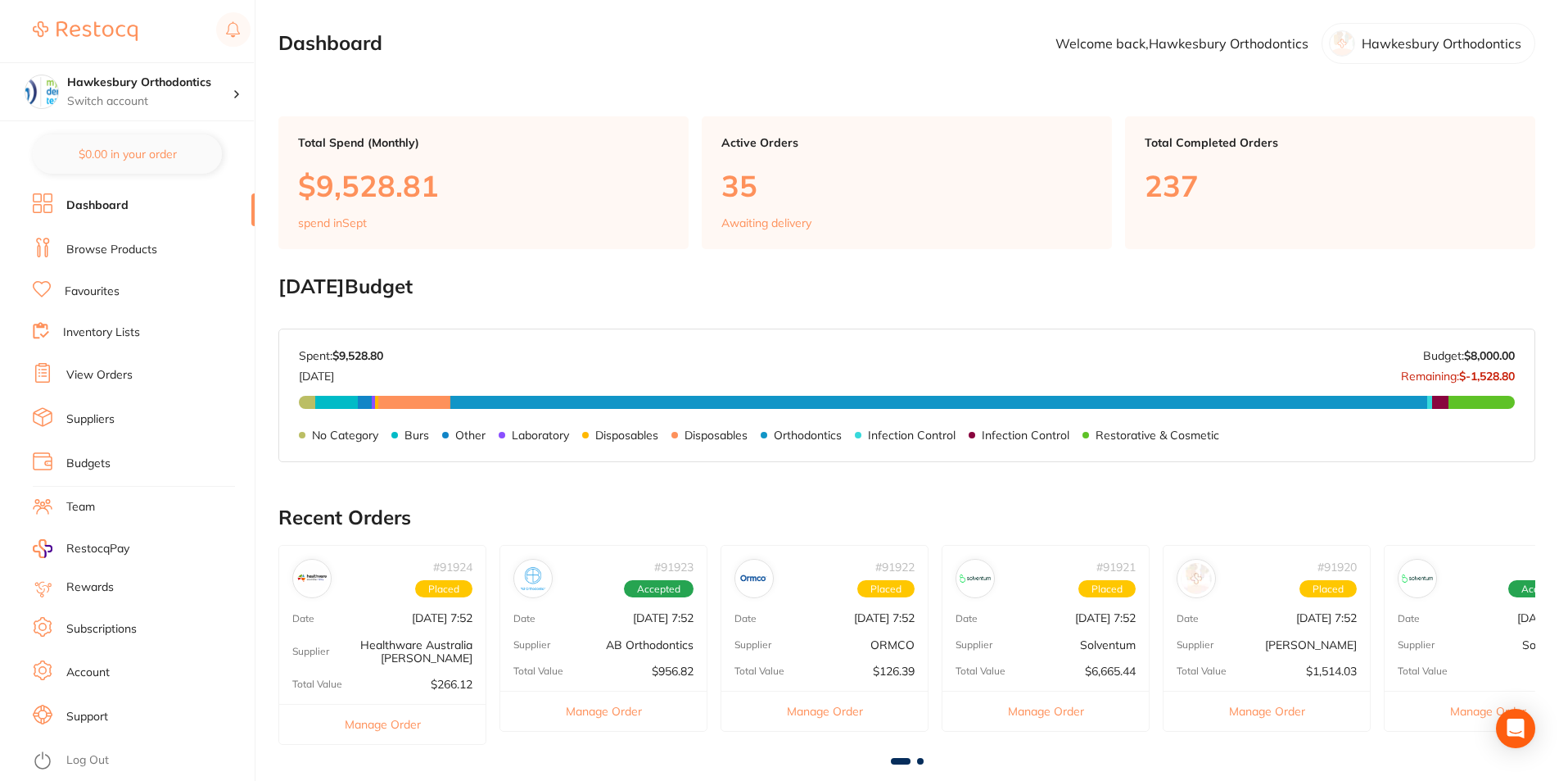
click at [118, 249] on link "Browse Products" at bounding box center [112, 249] width 91 height 16
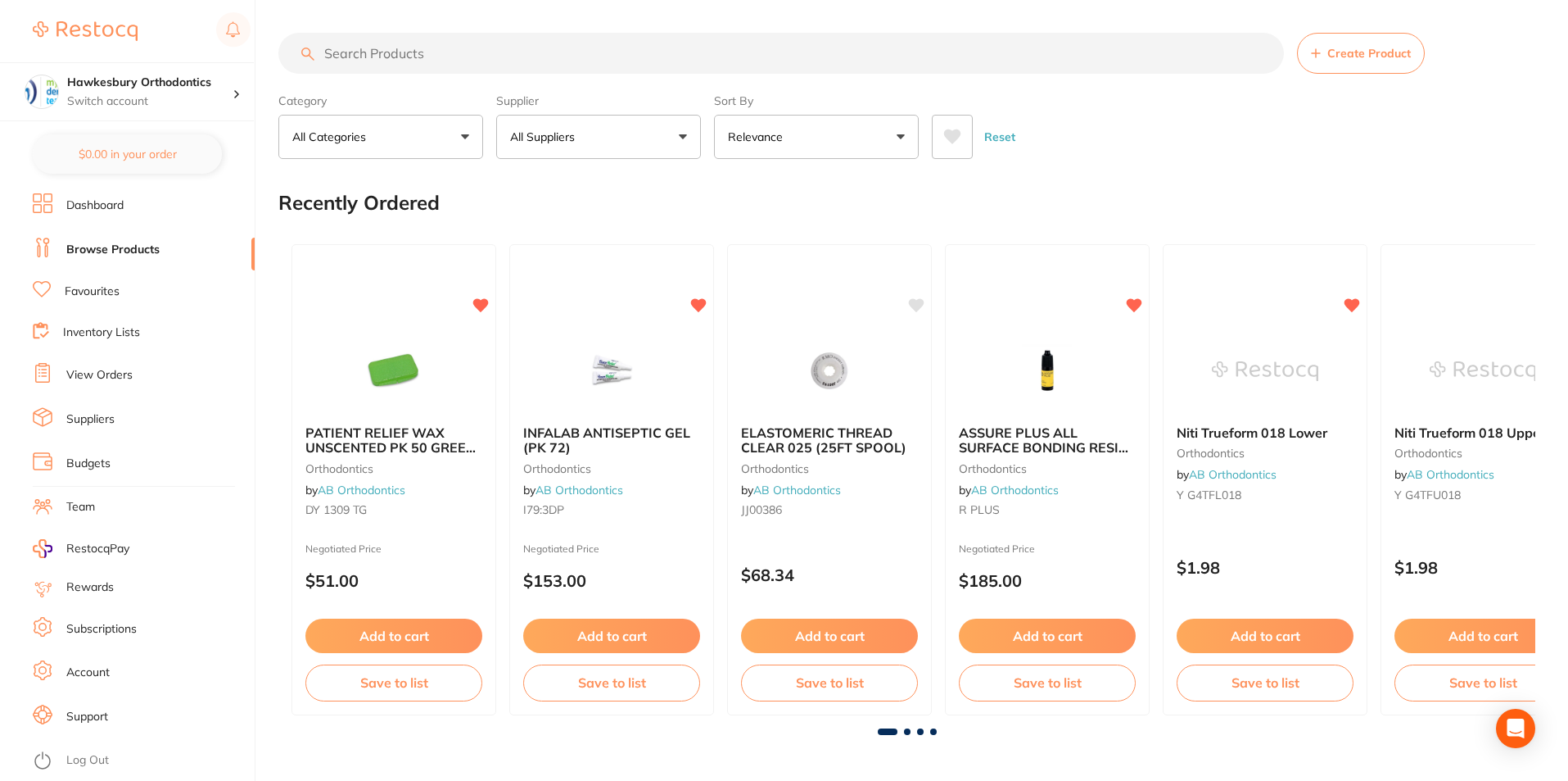
click at [379, 51] on input "search" at bounding box center [781, 53] width 1006 height 41
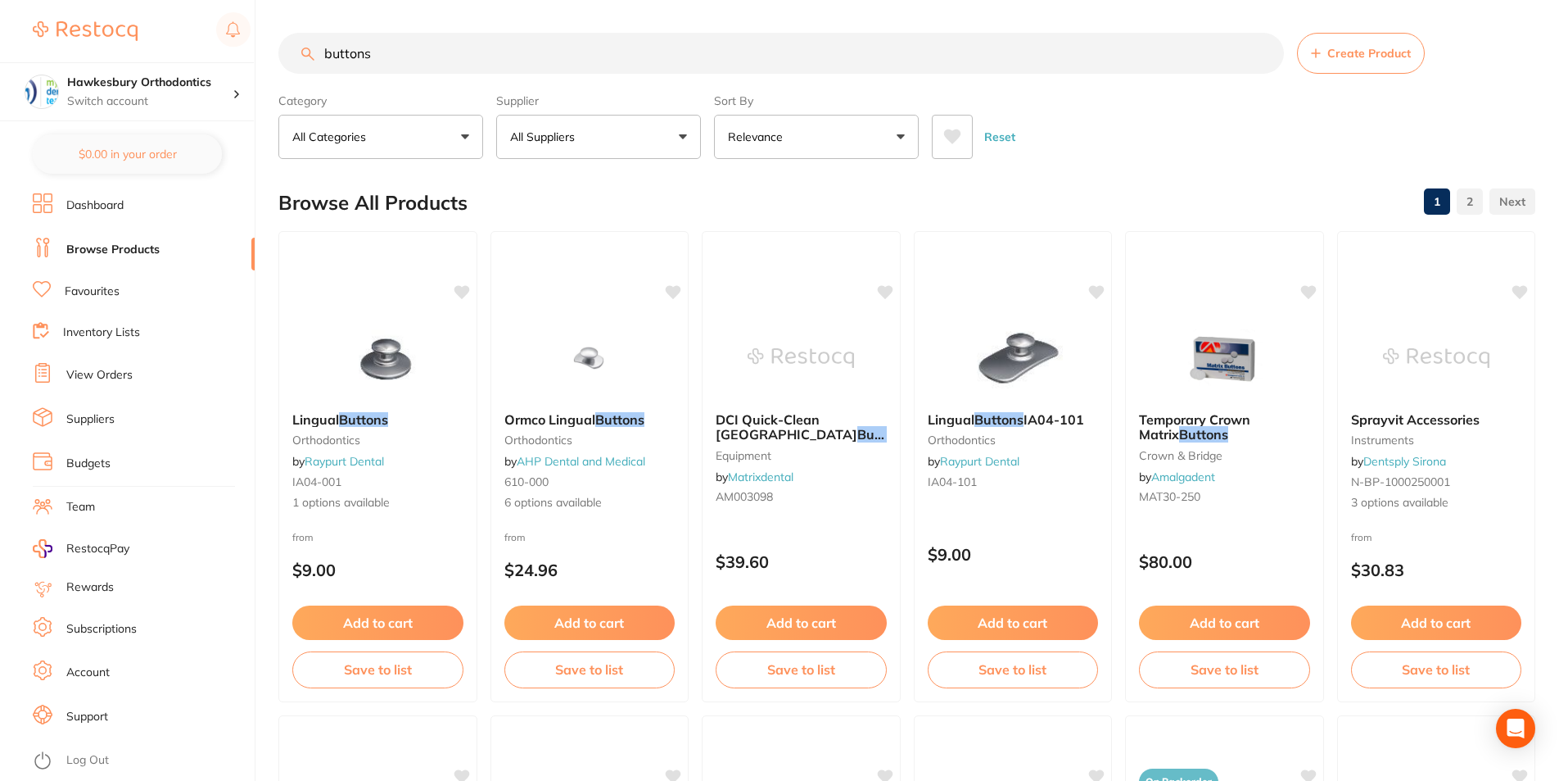
type input "buttons"
click at [684, 137] on button "All Suppliers" at bounding box center [599, 137] width 205 height 44
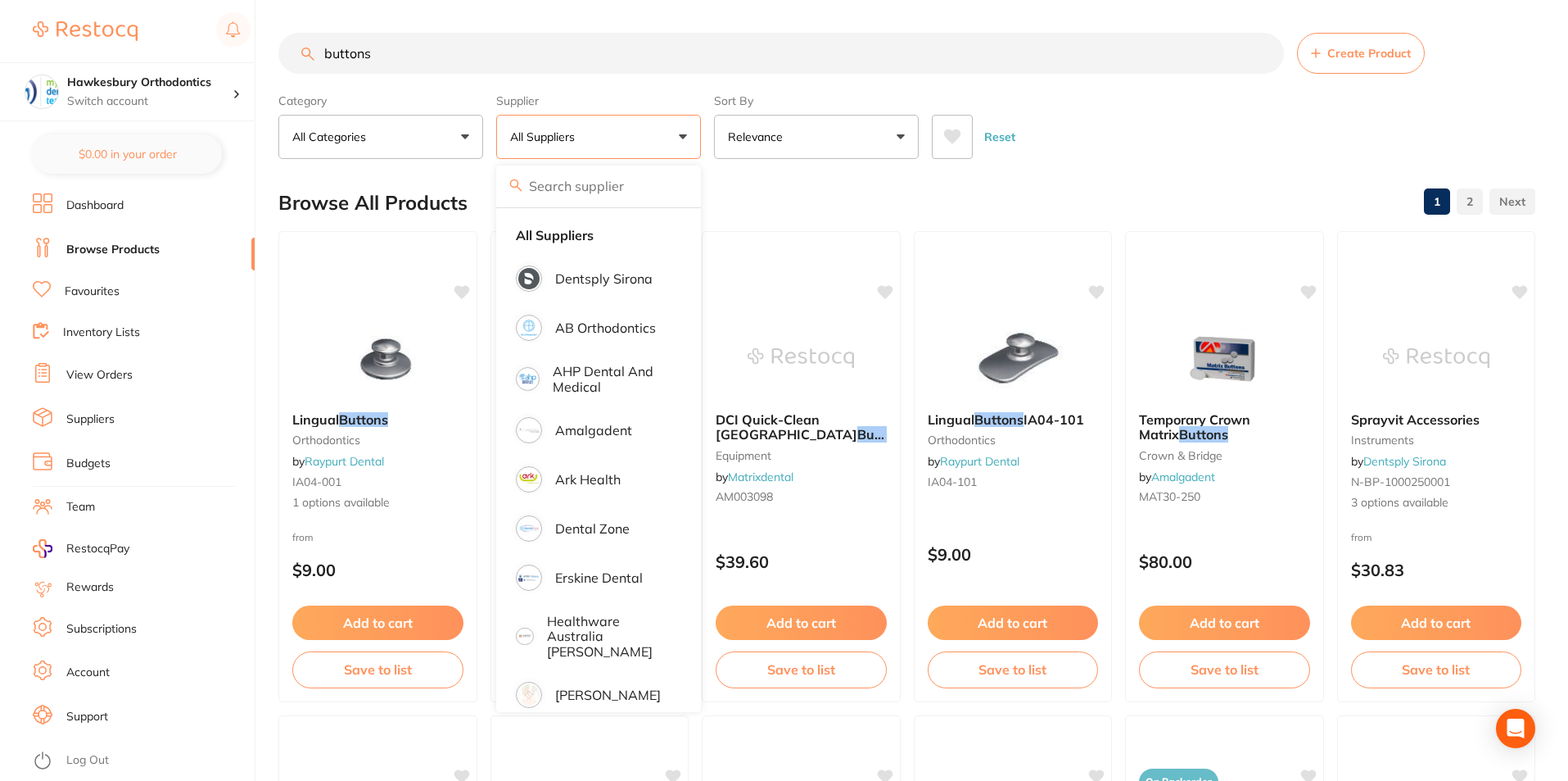
click at [1175, 103] on div "Reset" at bounding box center [1226, 130] width 590 height 57
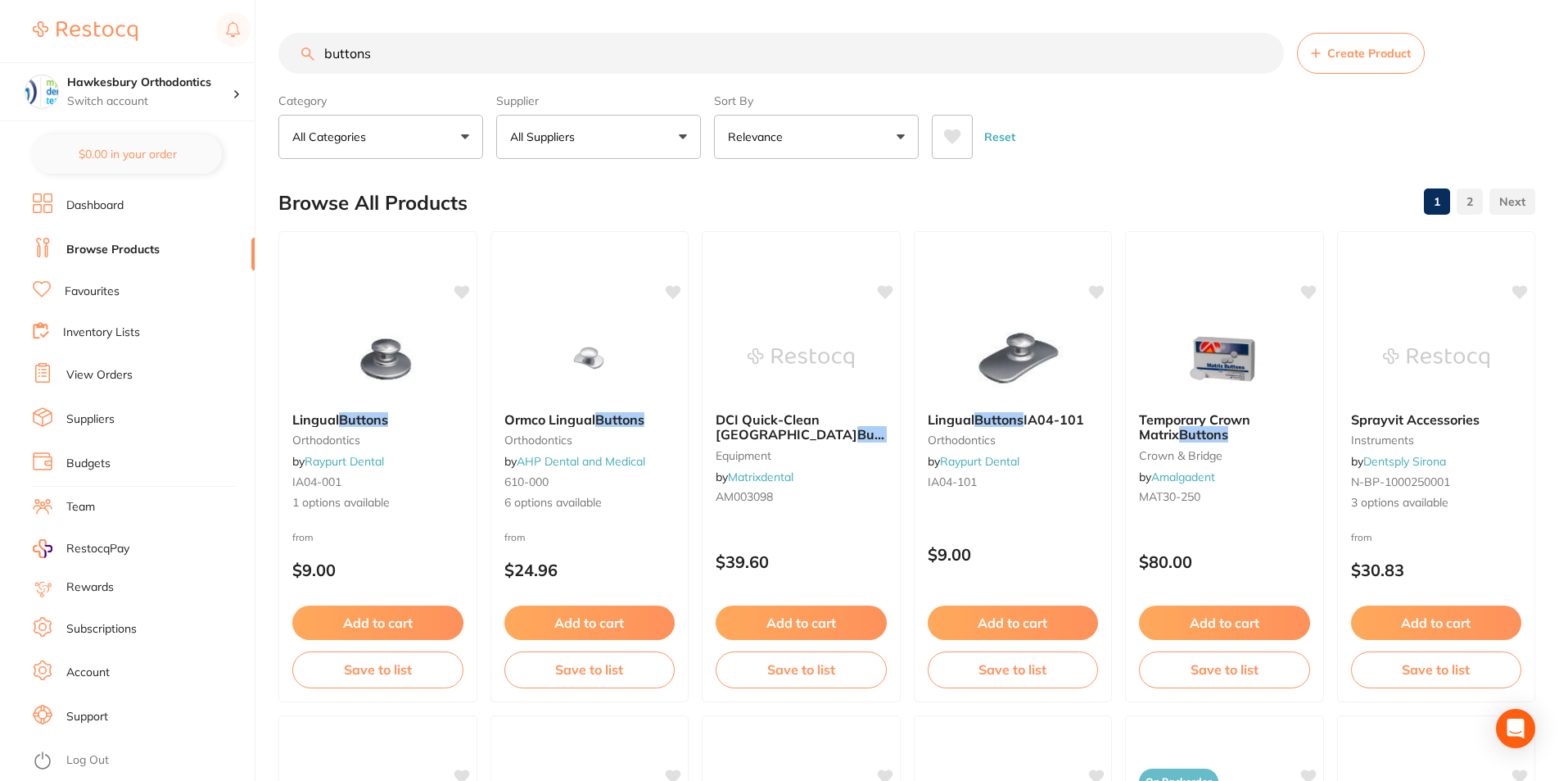
click at [89, 287] on link "Favourites" at bounding box center [92, 291] width 55 height 16
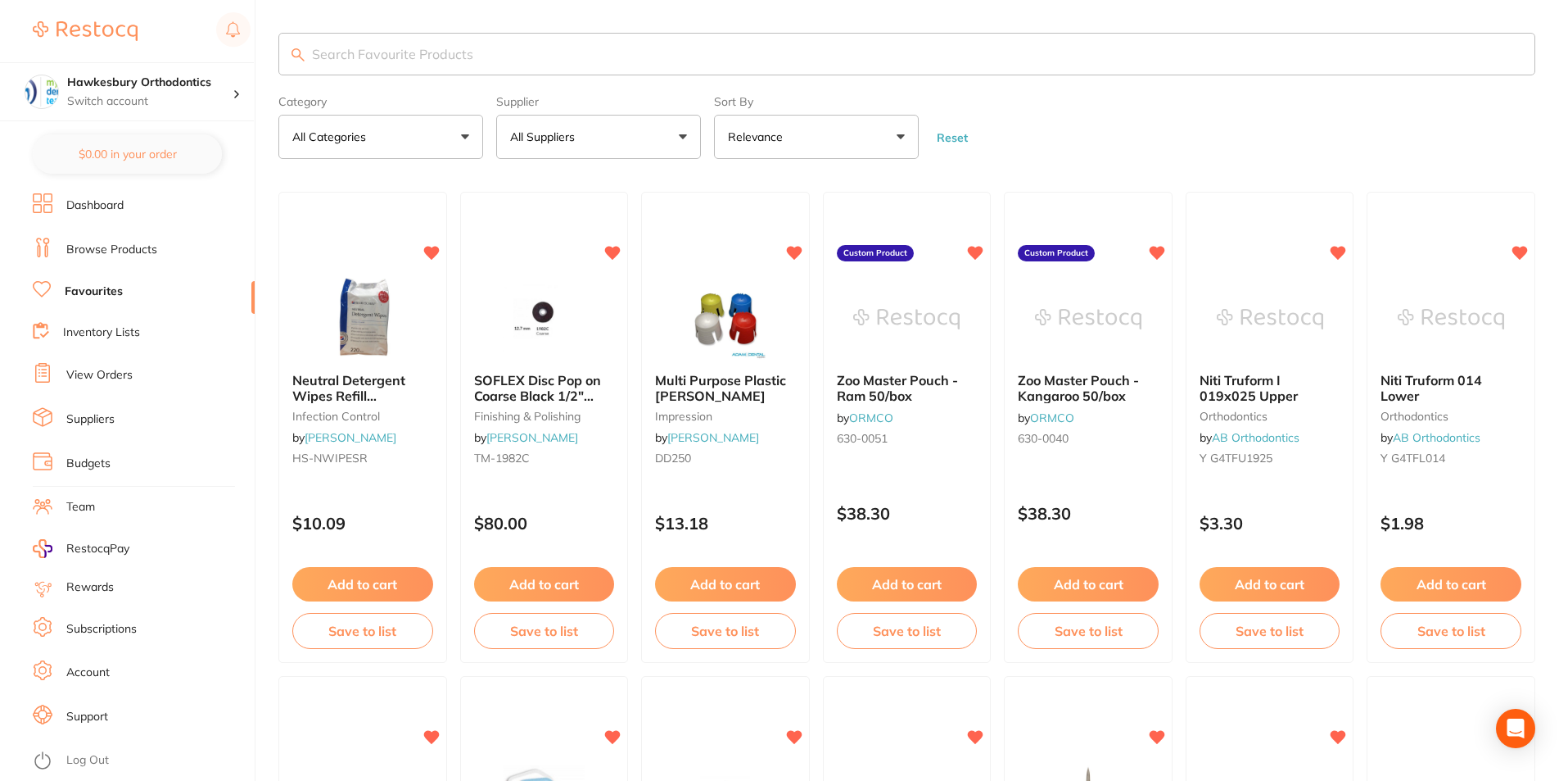
click at [100, 373] on link "View Orders" at bounding box center [100, 375] width 67 height 16
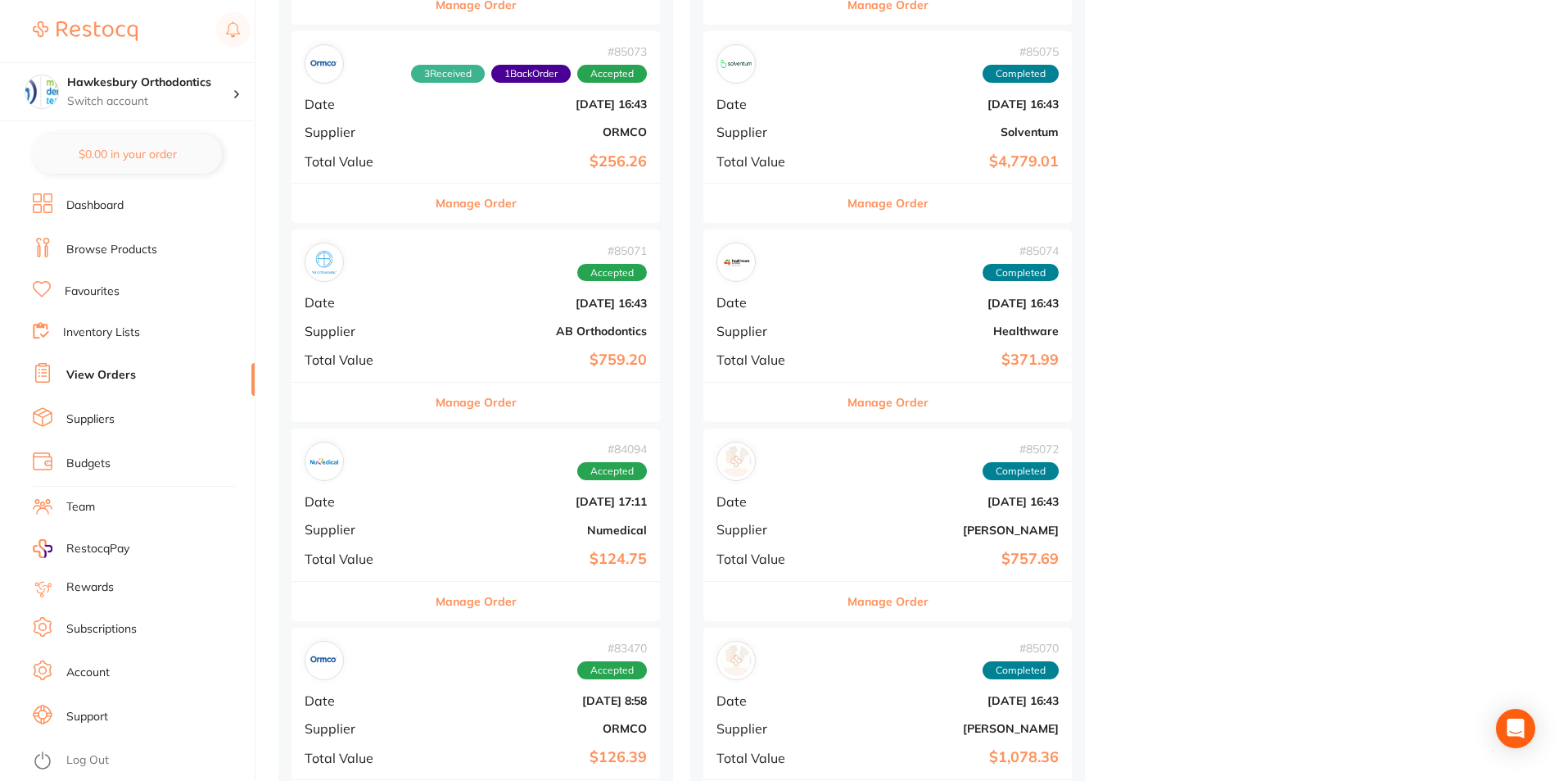
scroll to position [1884, 0]
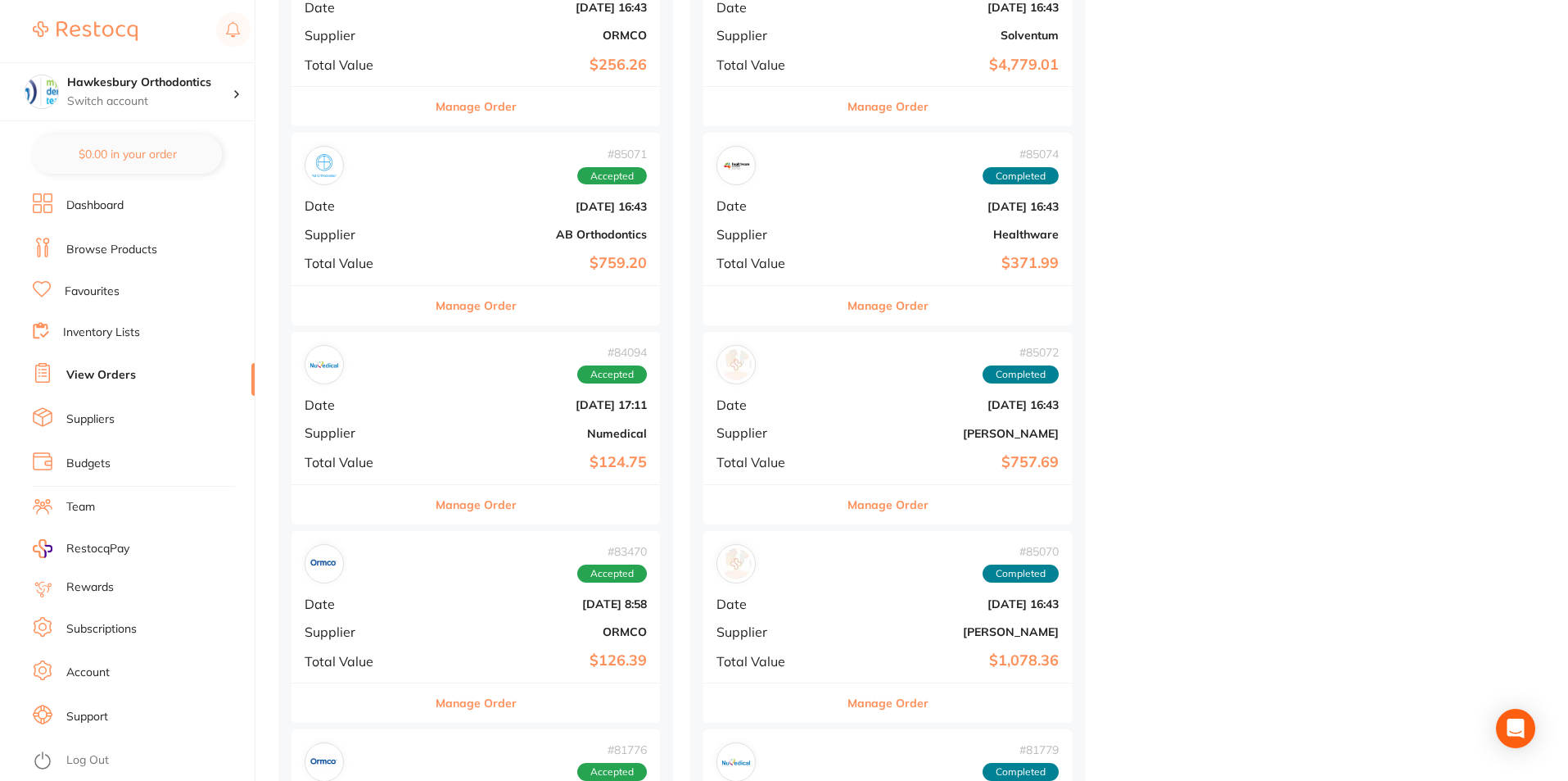
click at [450, 508] on button "Manage Order" at bounding box center [476, 505] width 81 height 40
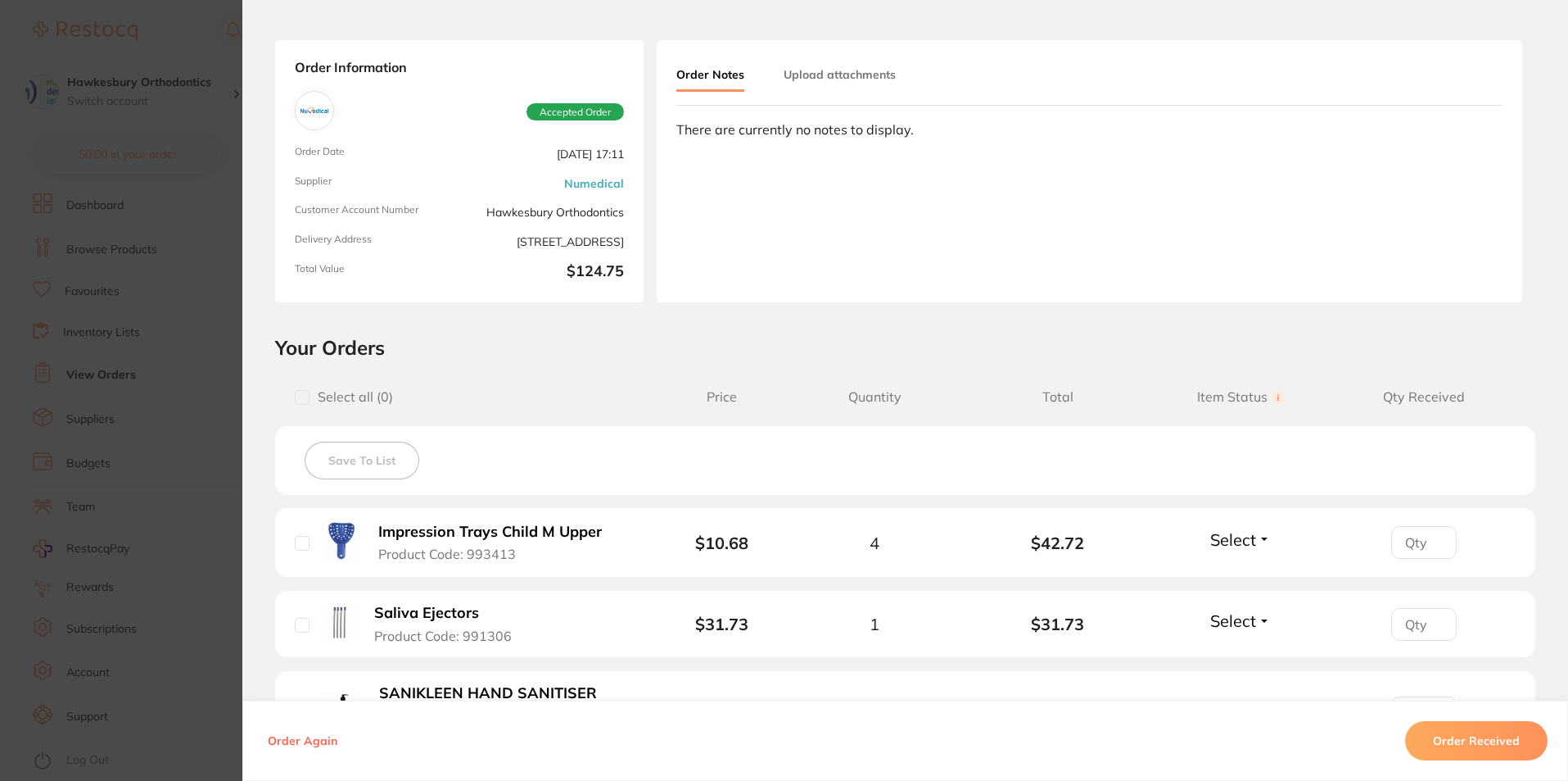
scroll to position [82, 0]
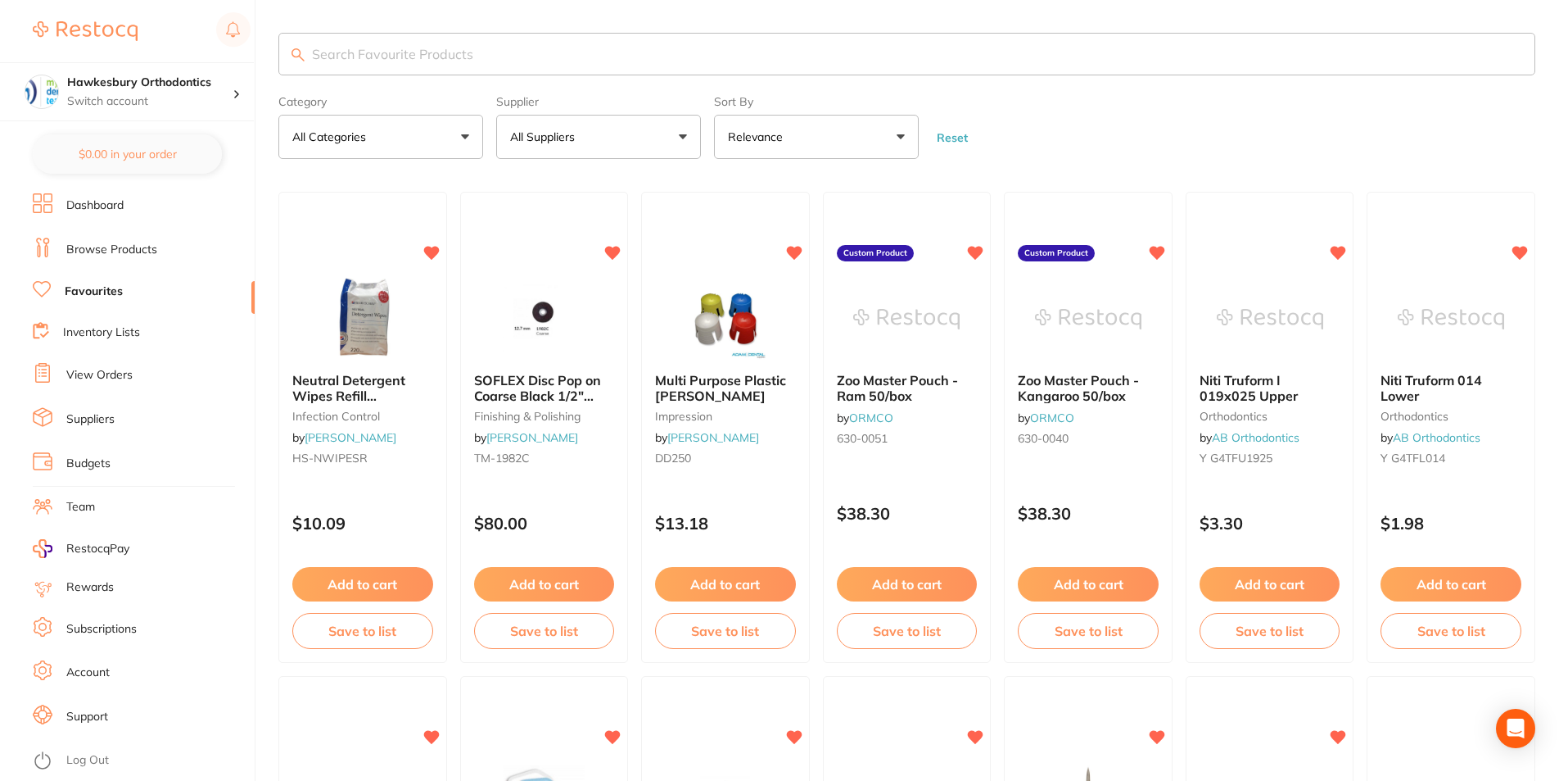
click at [125, 373] on link "View Orders" at bounding box center [100, 375] width 67 height 16
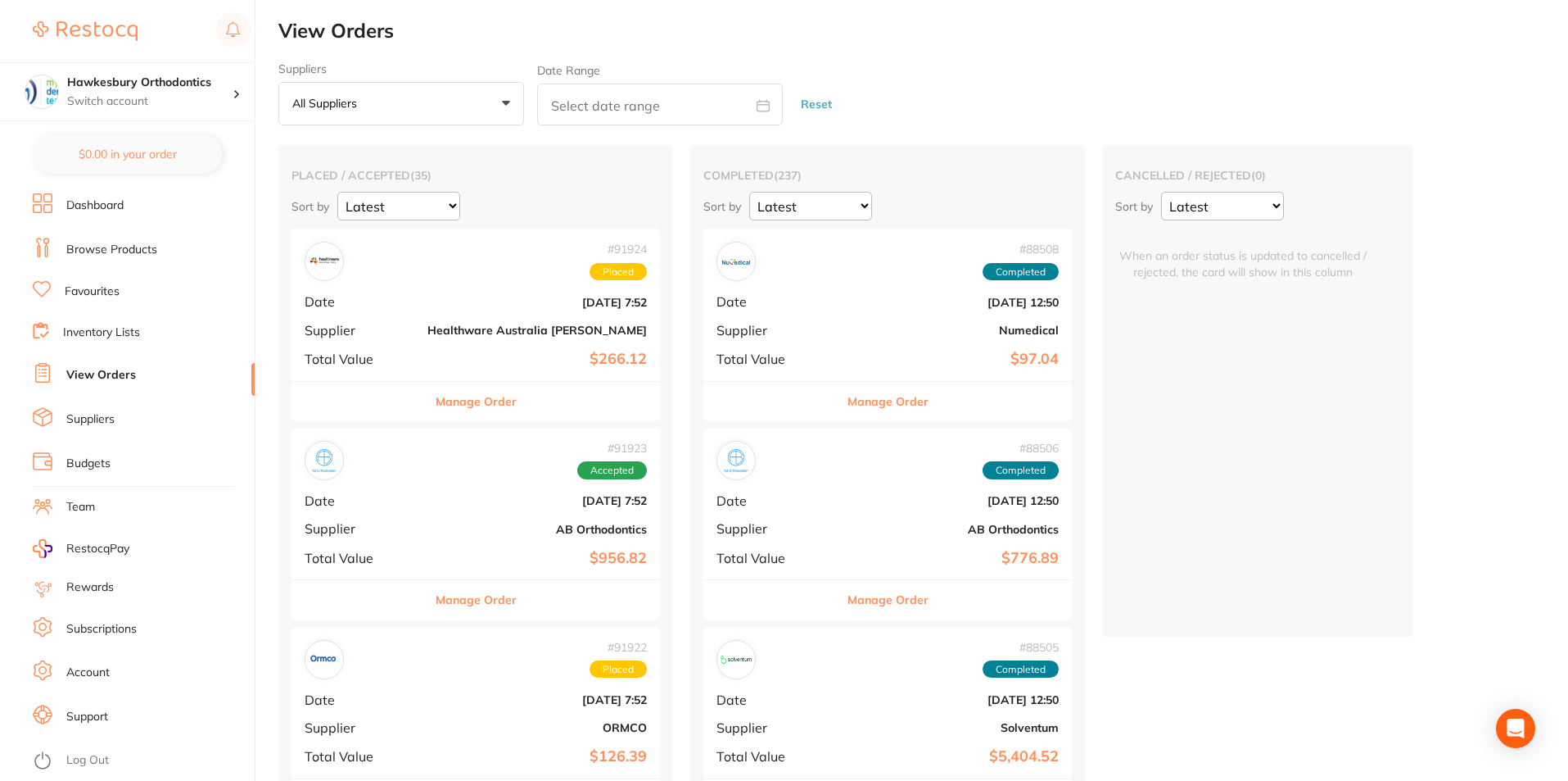
click at [503, 103] on button "All suppliers +0" at bounding box center [401, 104] width 245 height 44
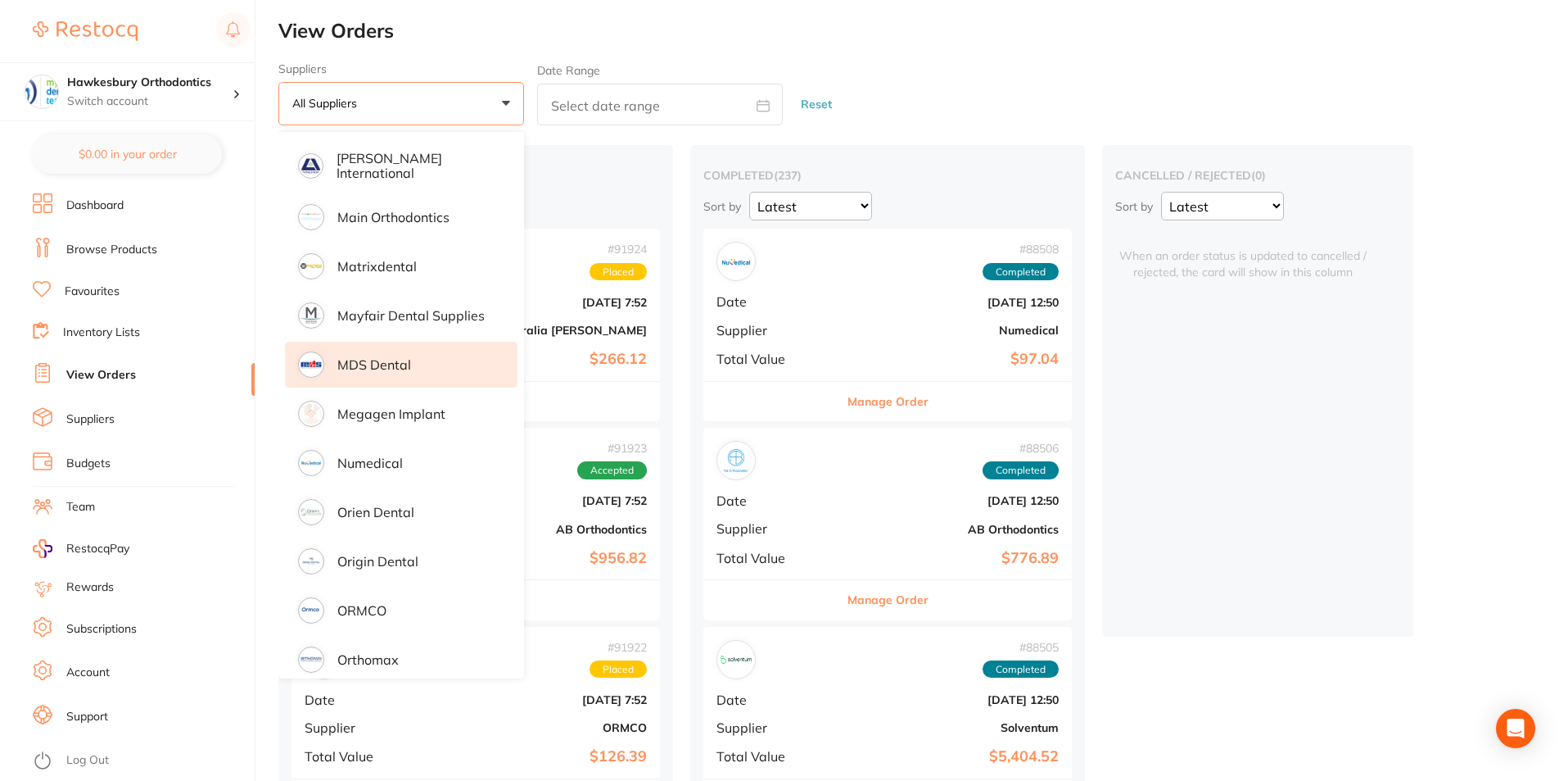
scroll to position [1311, 0]
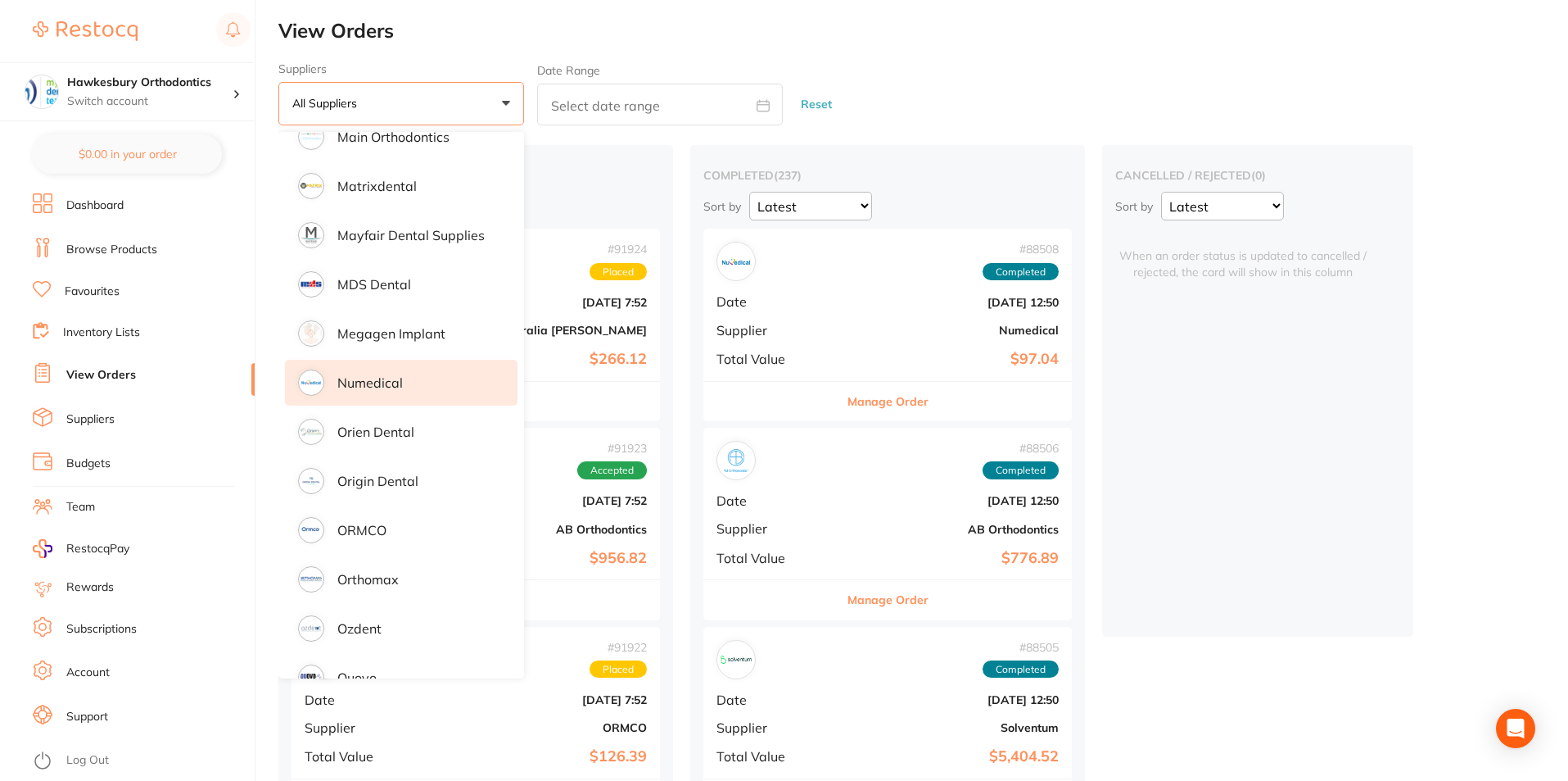
click at [389, 378] on p "Numedical" at bounding box center [370, 382] width 66 height 14
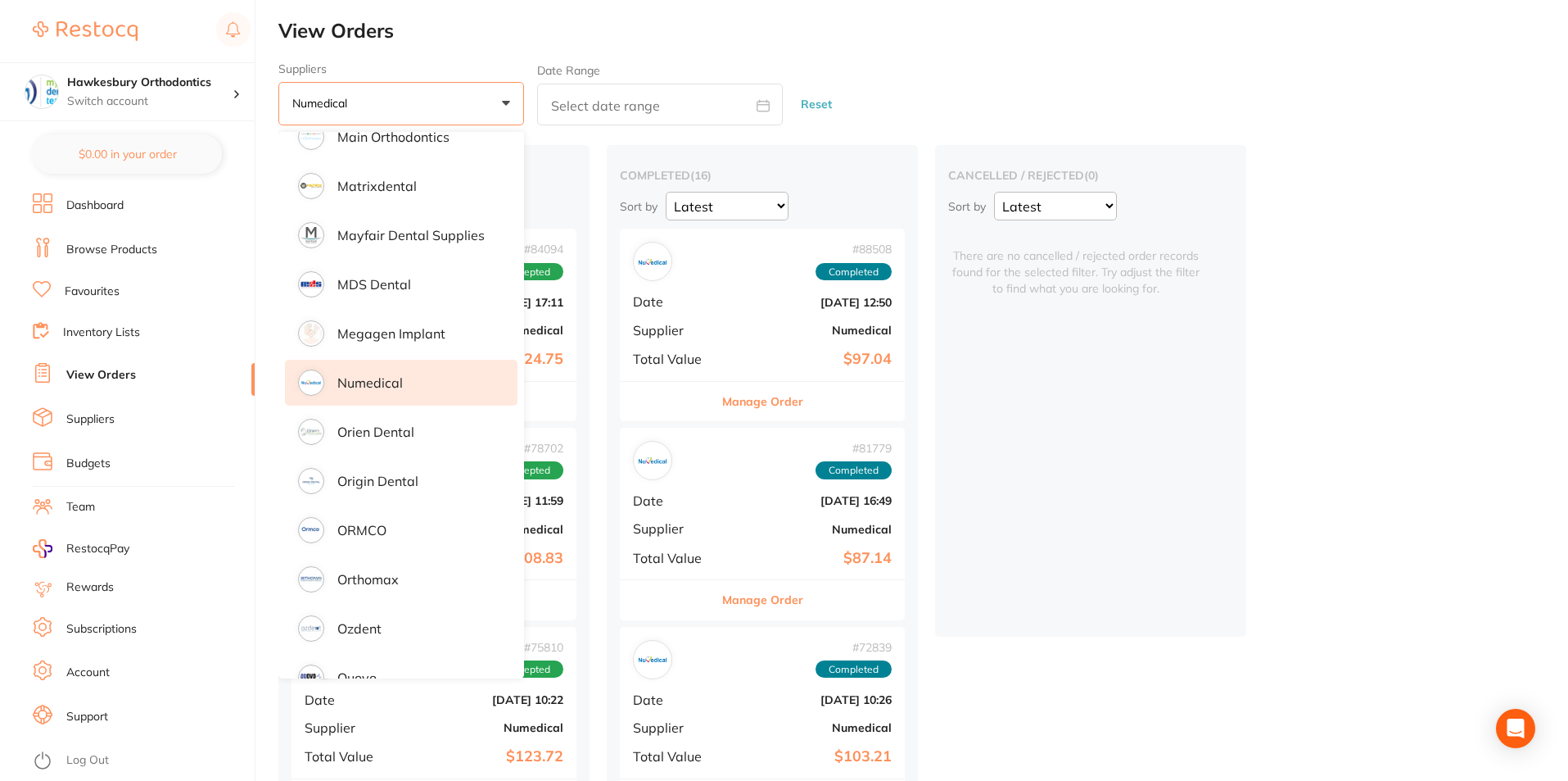
click at [389, 378] on p "Numedical" at bounding box center [370, 382] width 66 height 14
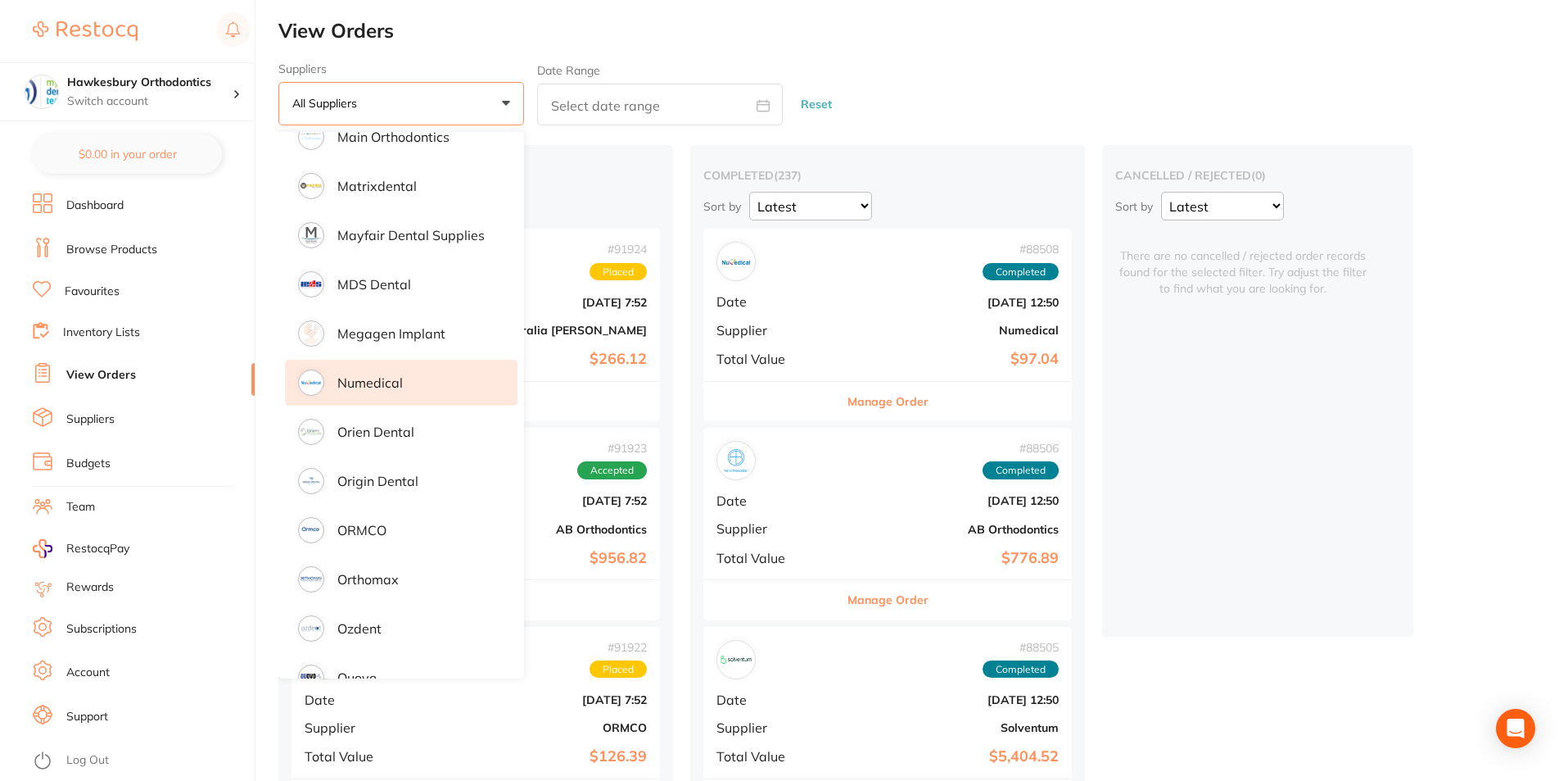
click at [394, 379] on p "Numedical" at bounding box center [370, 382] width 66 height 14
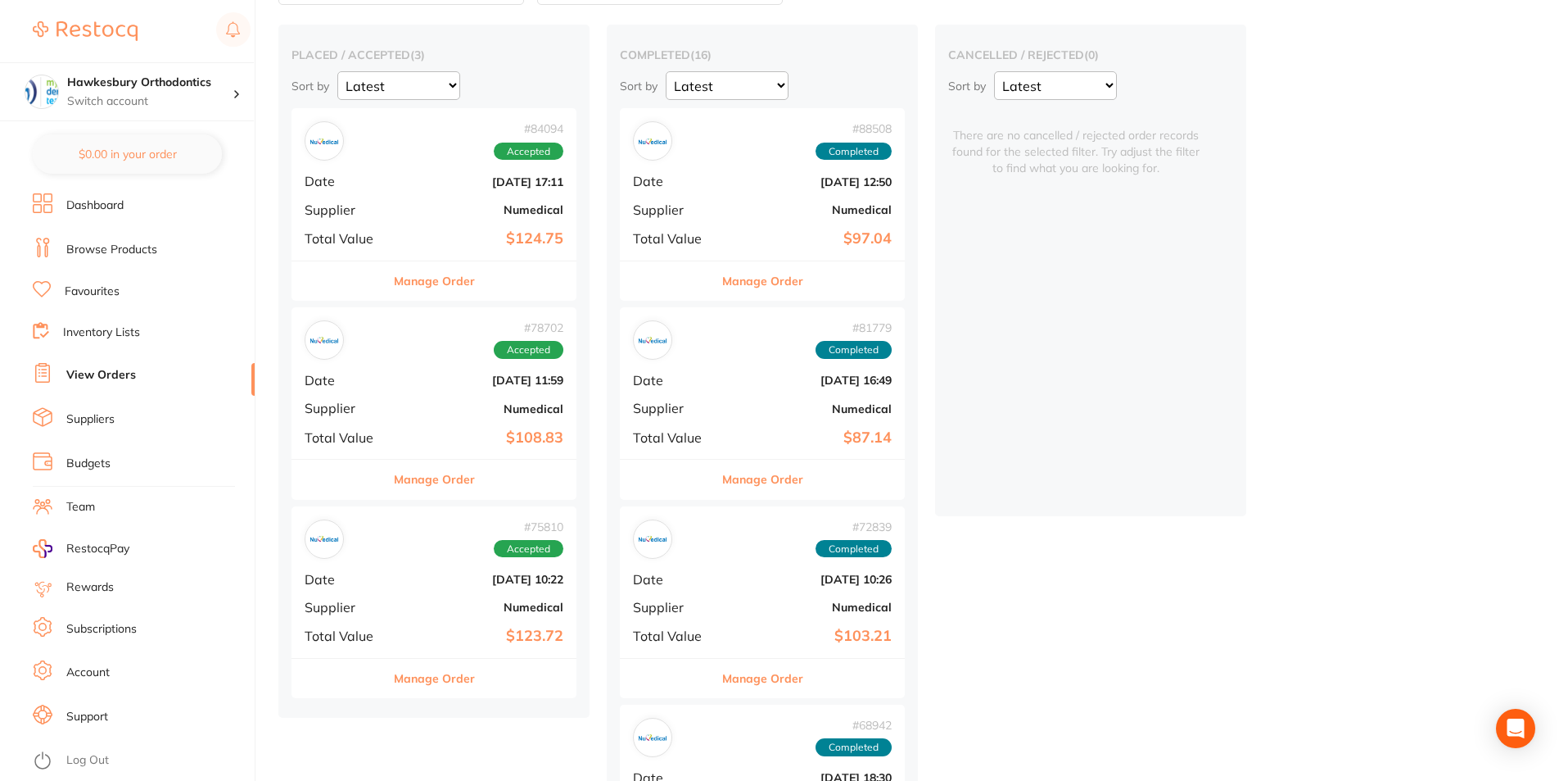
scroll to position [163, 0]
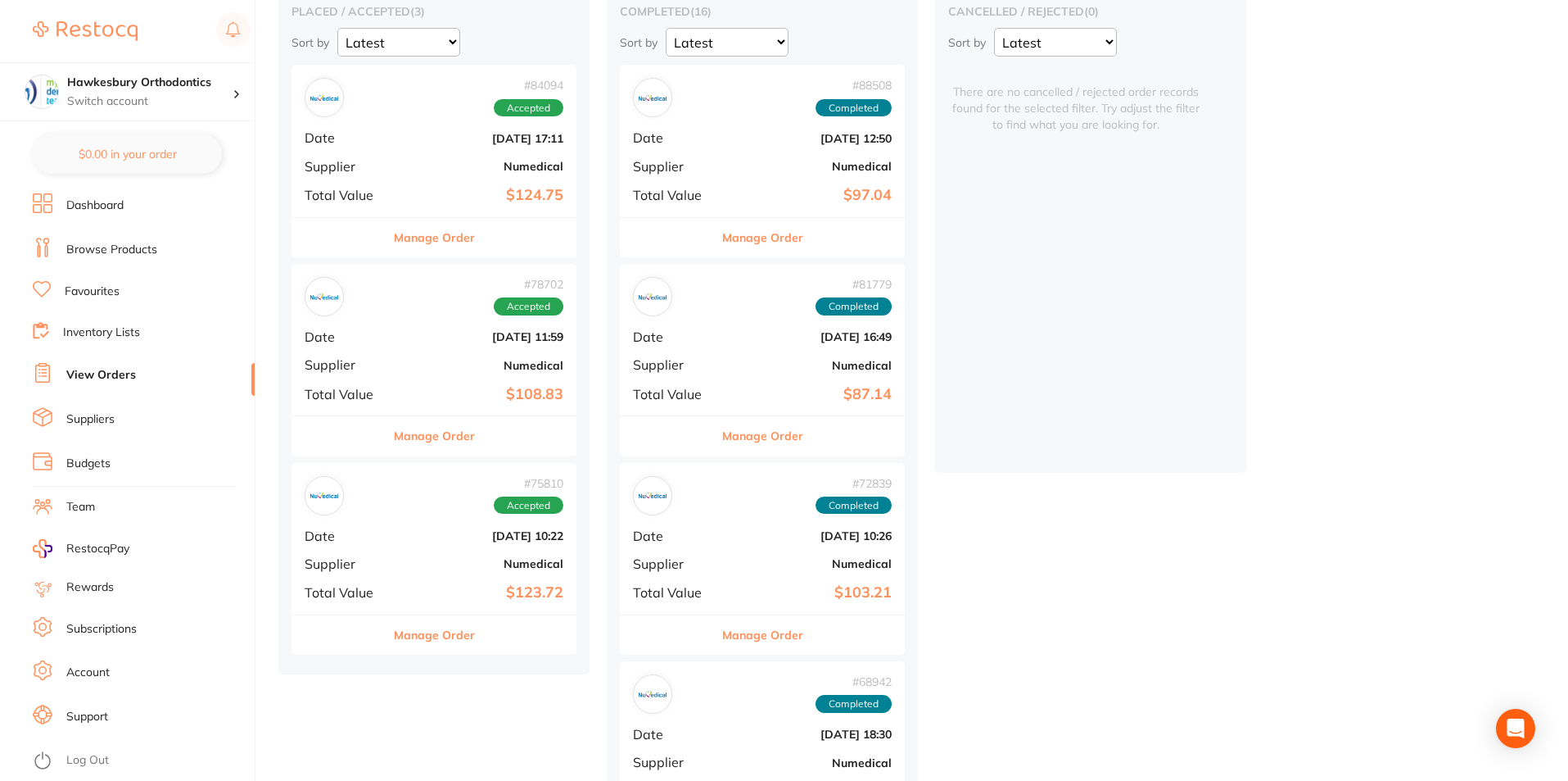
click at [774, 239] on button "Manage Order" at bounding box center [762, 237] width 81 height 40
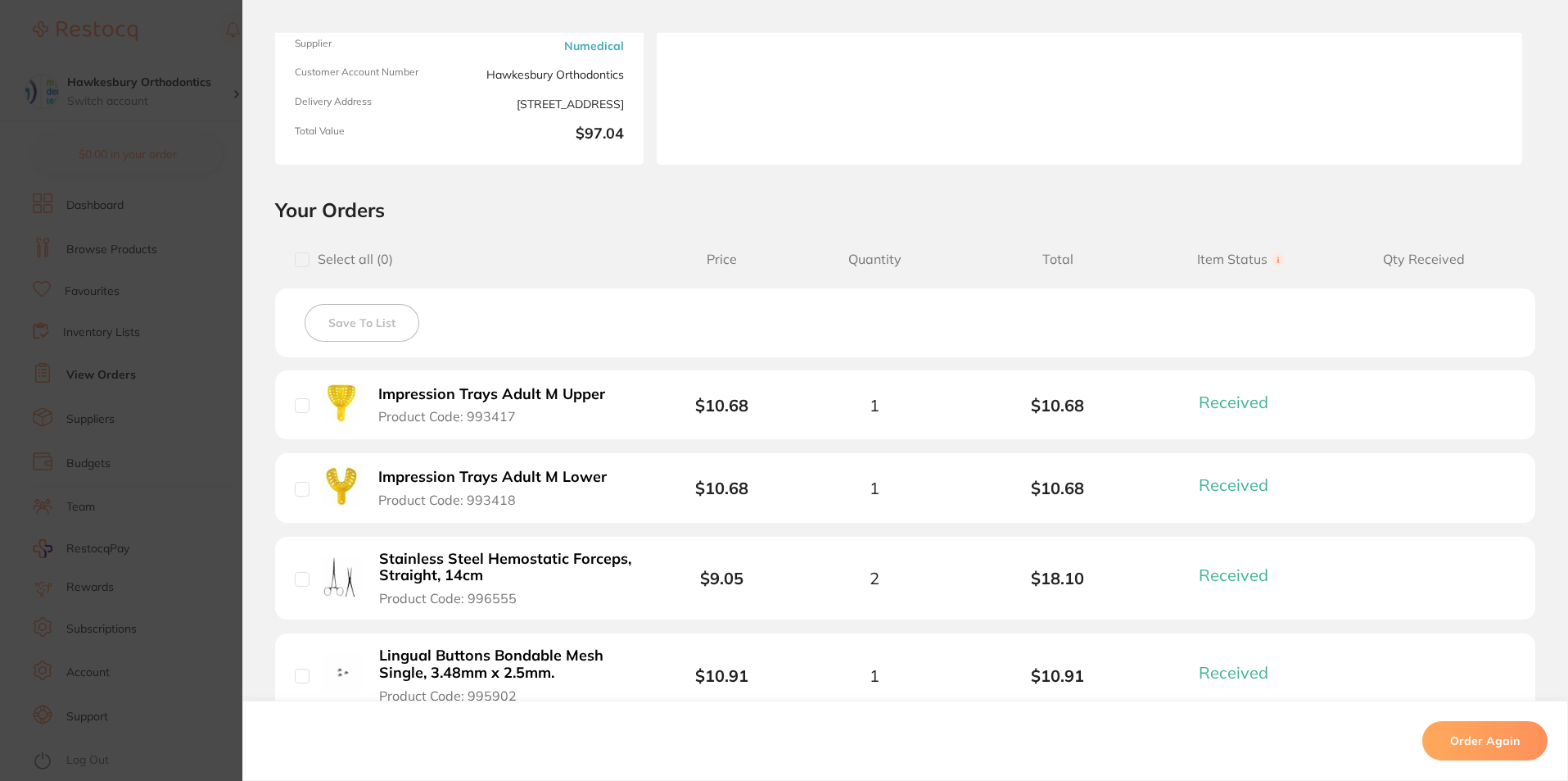
scroll to position [328, 0]
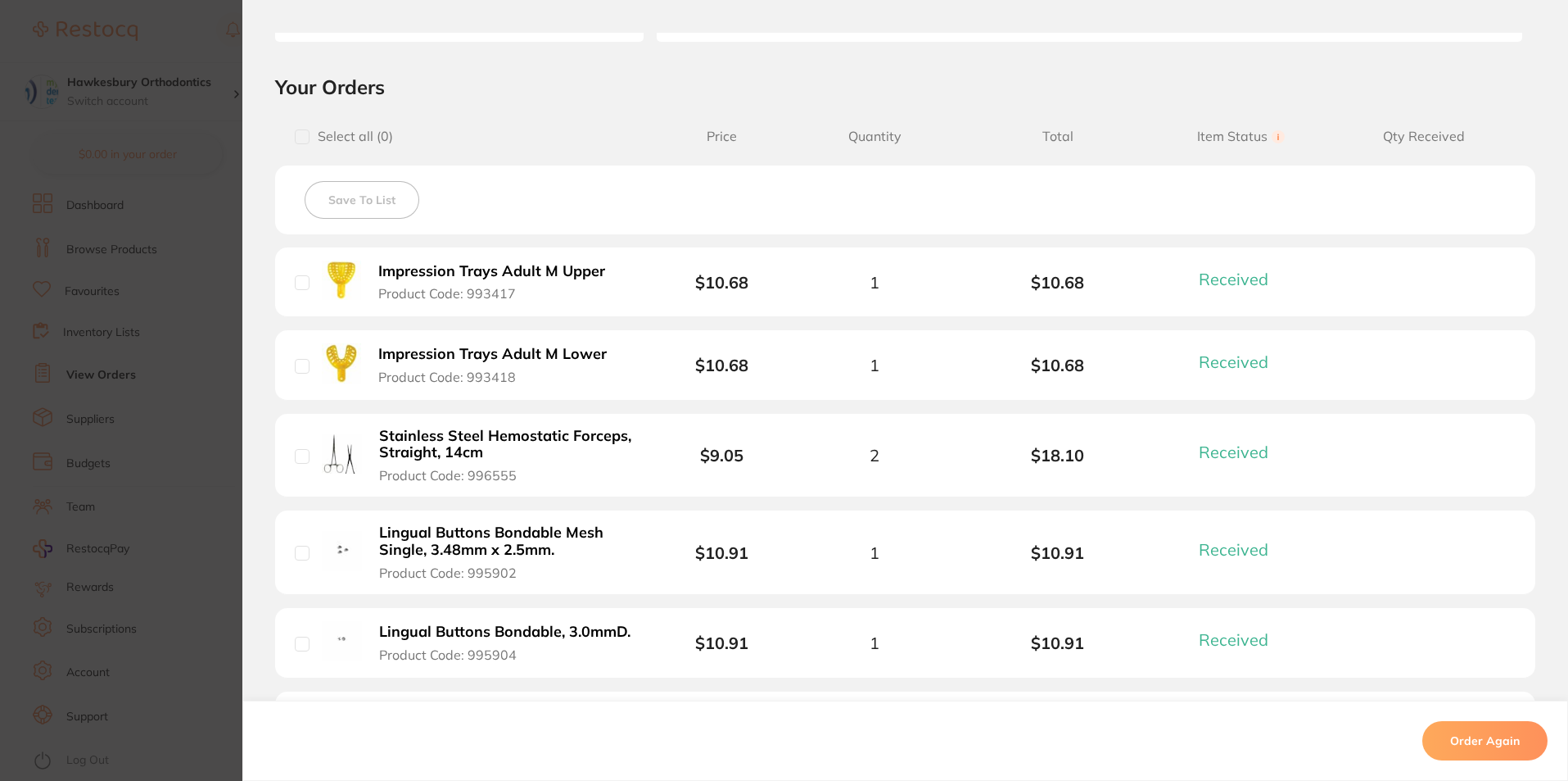
click at [197, 19] on section "Order ID: Restocq- 88508 Order Information 7 Received Completed Order Order Dat…" at bounding box center [784, 390] width 1568 height 781
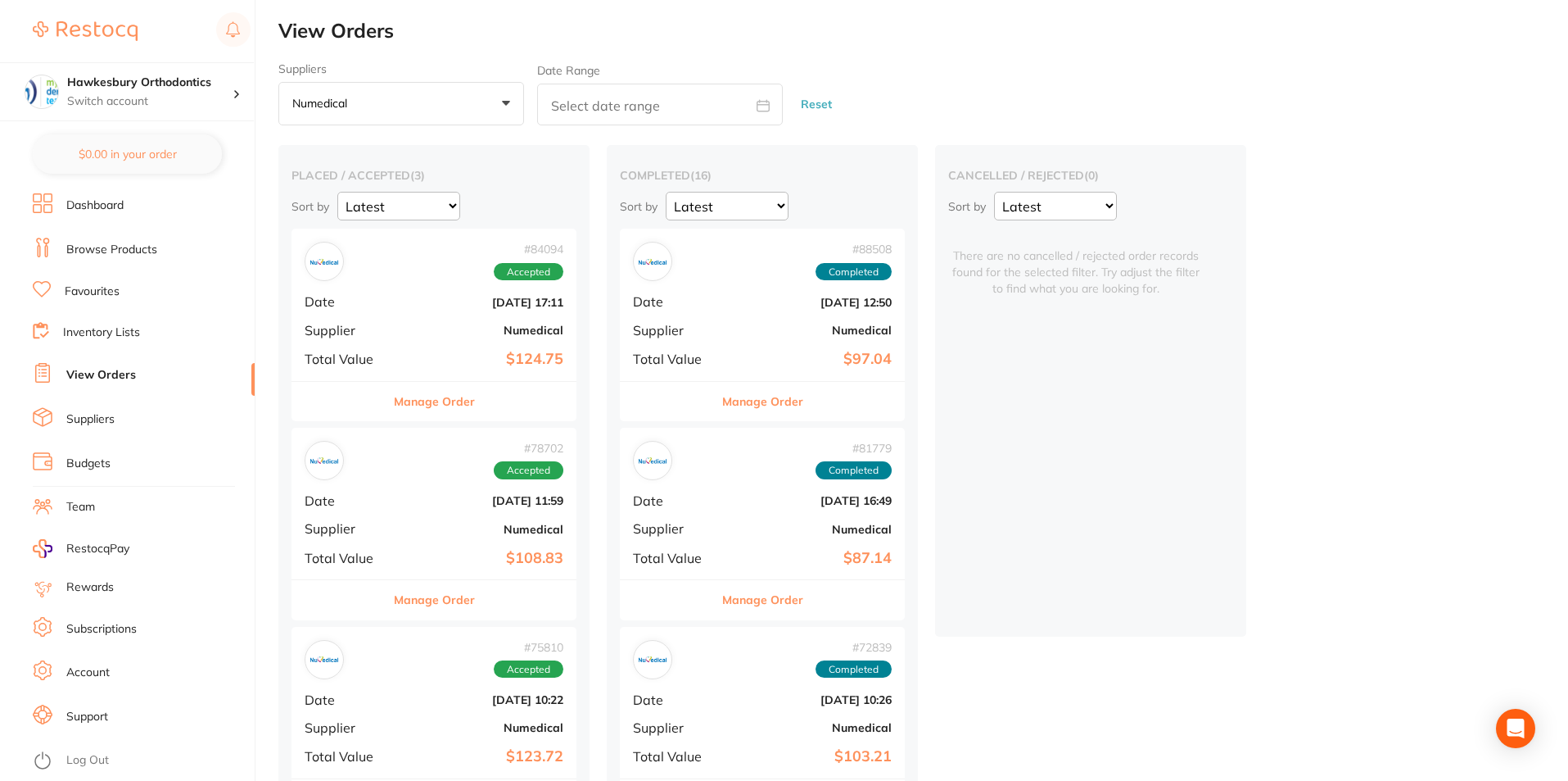
click at [128, 246] on link "Browse Products" at bounding box center [112, 249] width 91 height 16
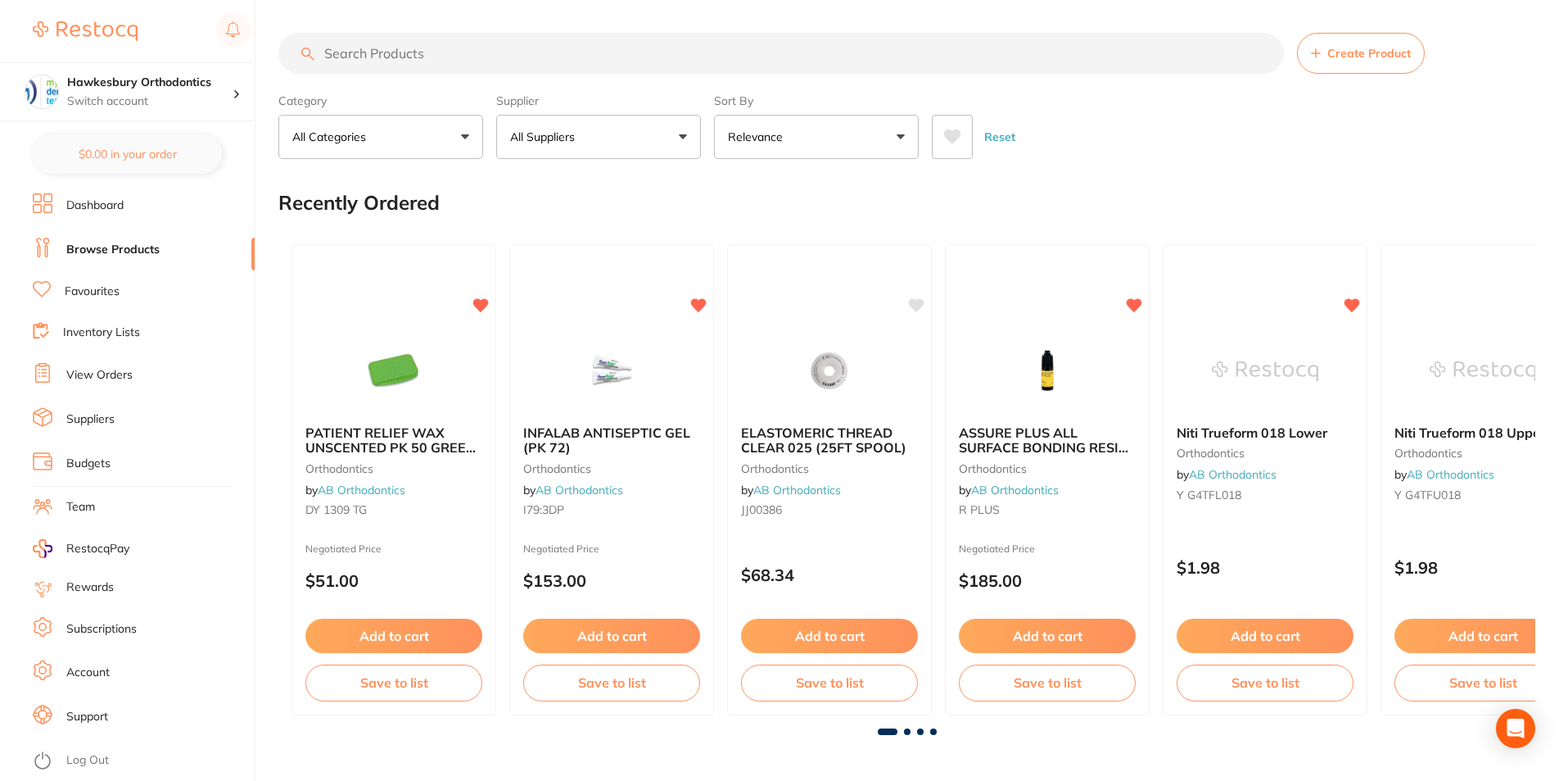
click at [355, 51] on input "search" at bounding box center [781, 53] width 1006 height 41
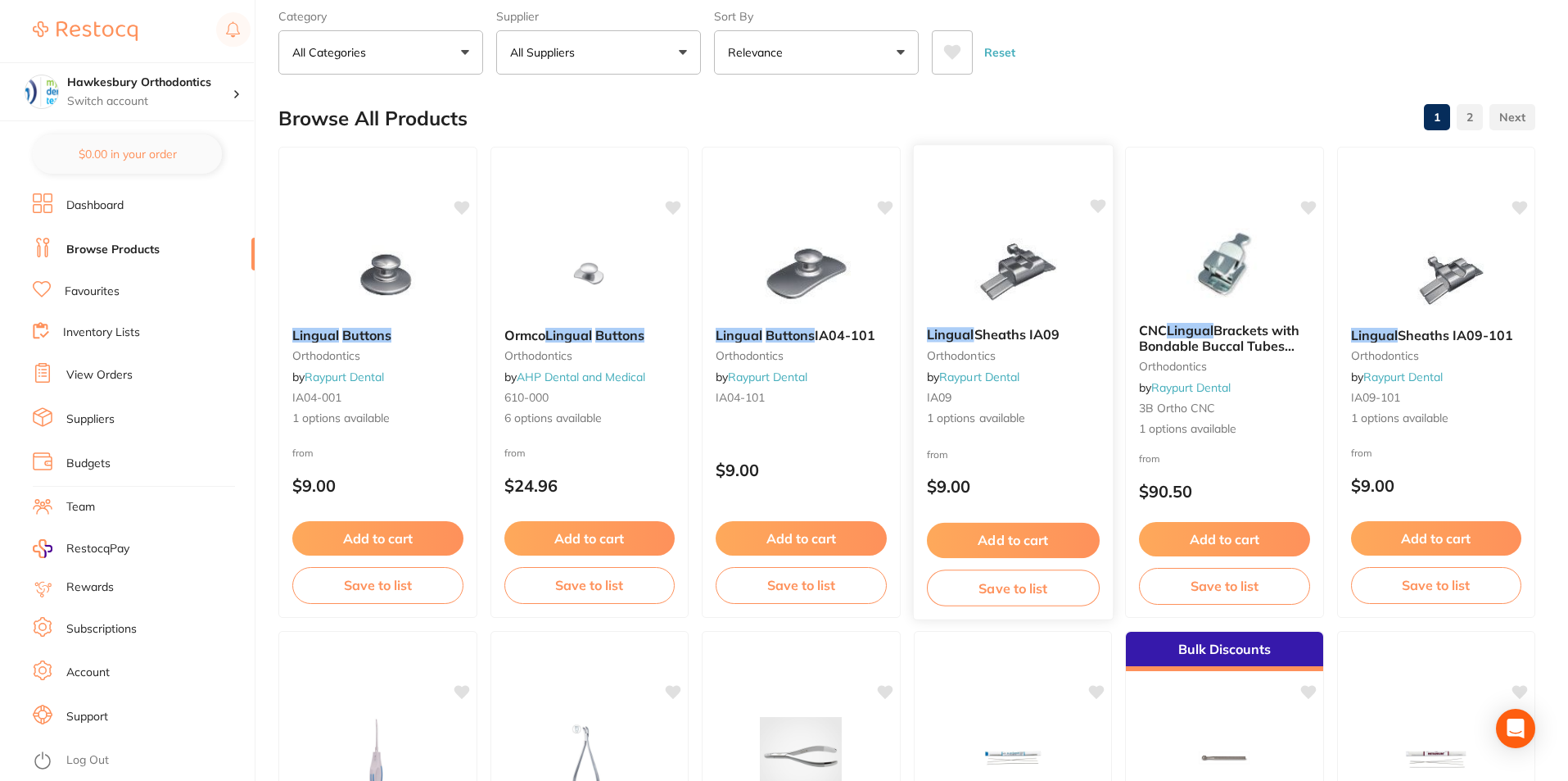
scroll to position [82, 0]
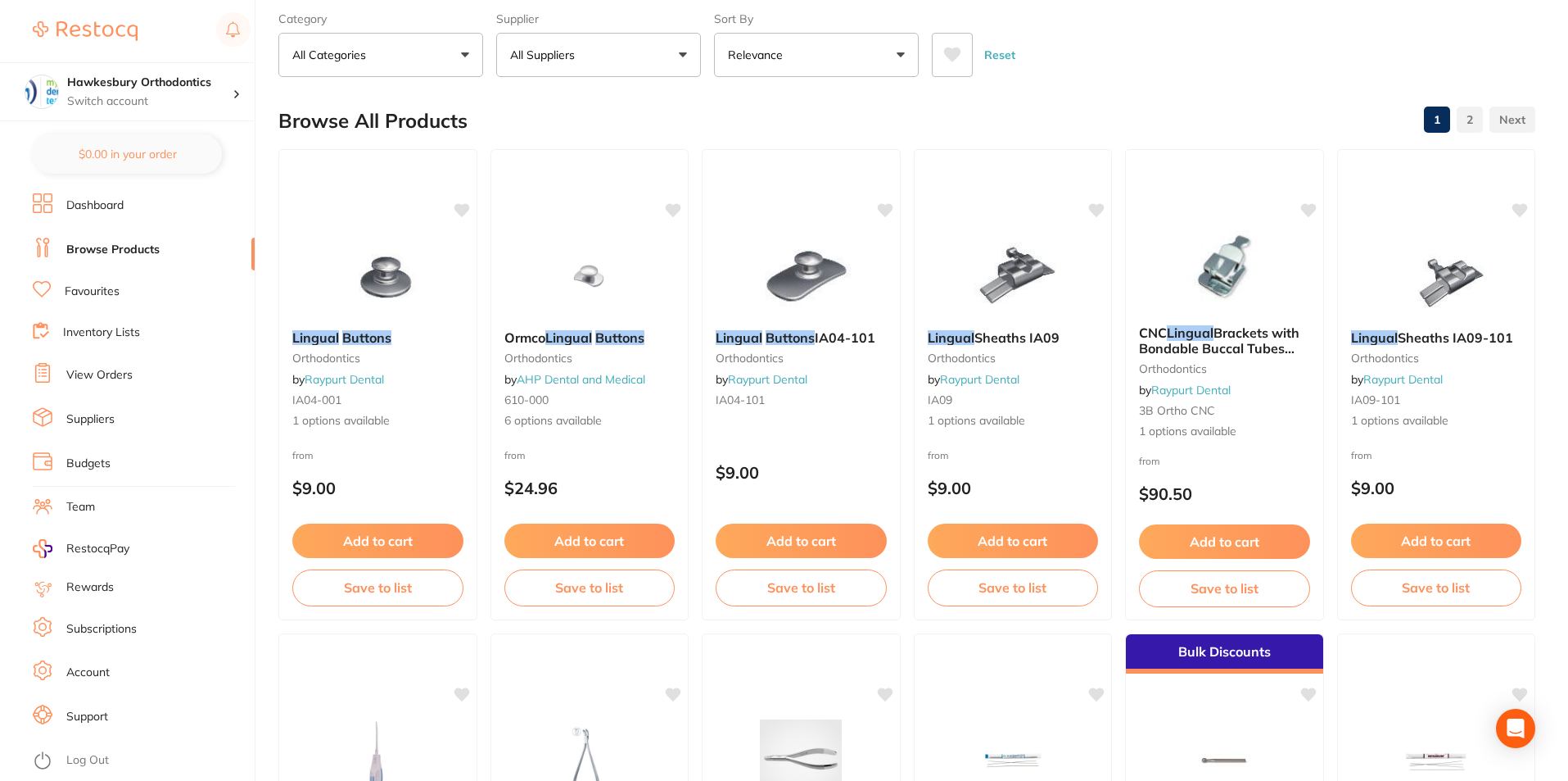
type input "lingual buttons"
click at [684, 51] on button "All Suppliers" at bounding box center [599, 55] width 205 height 44
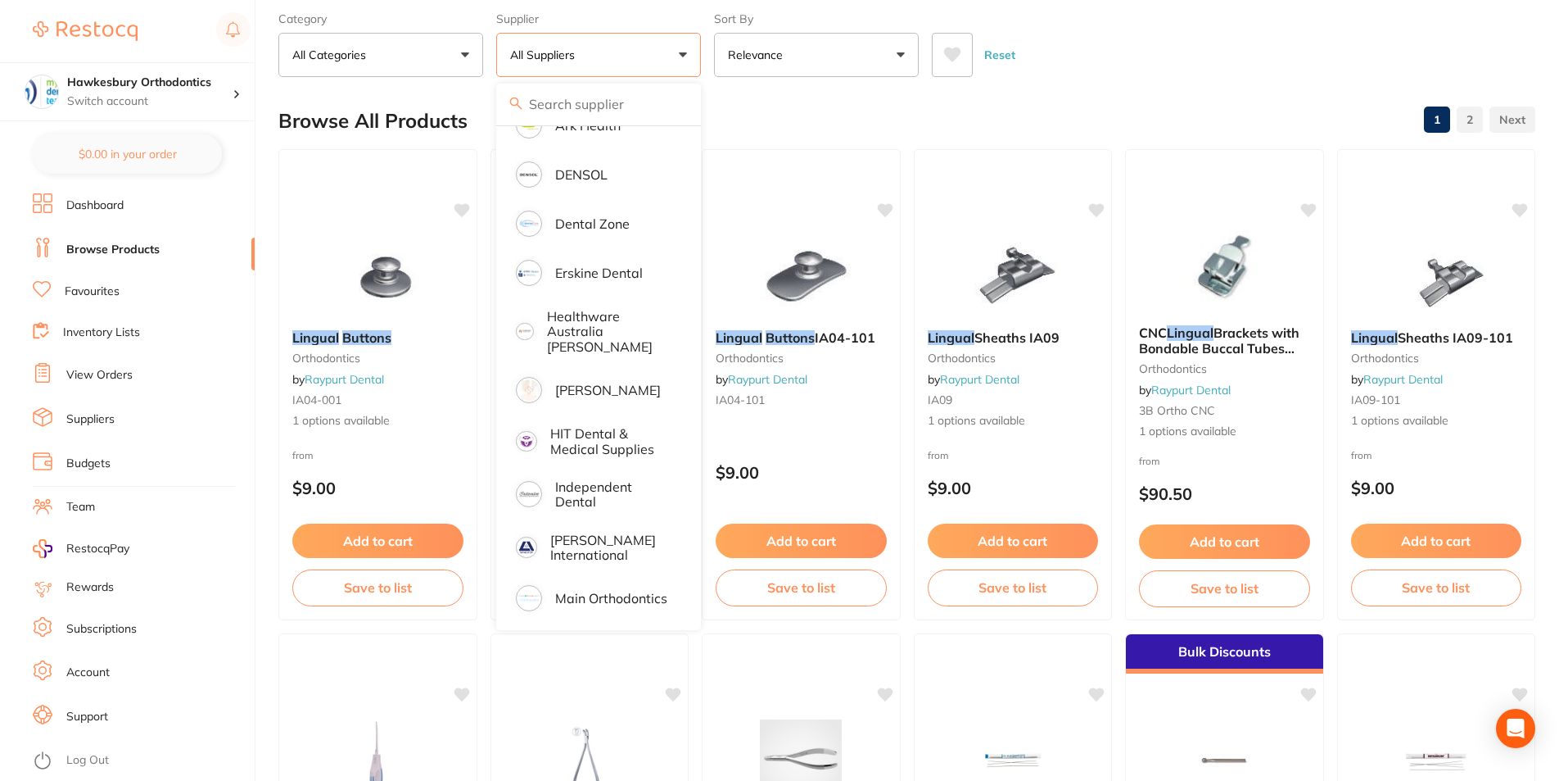
scroll to position [185, 0]
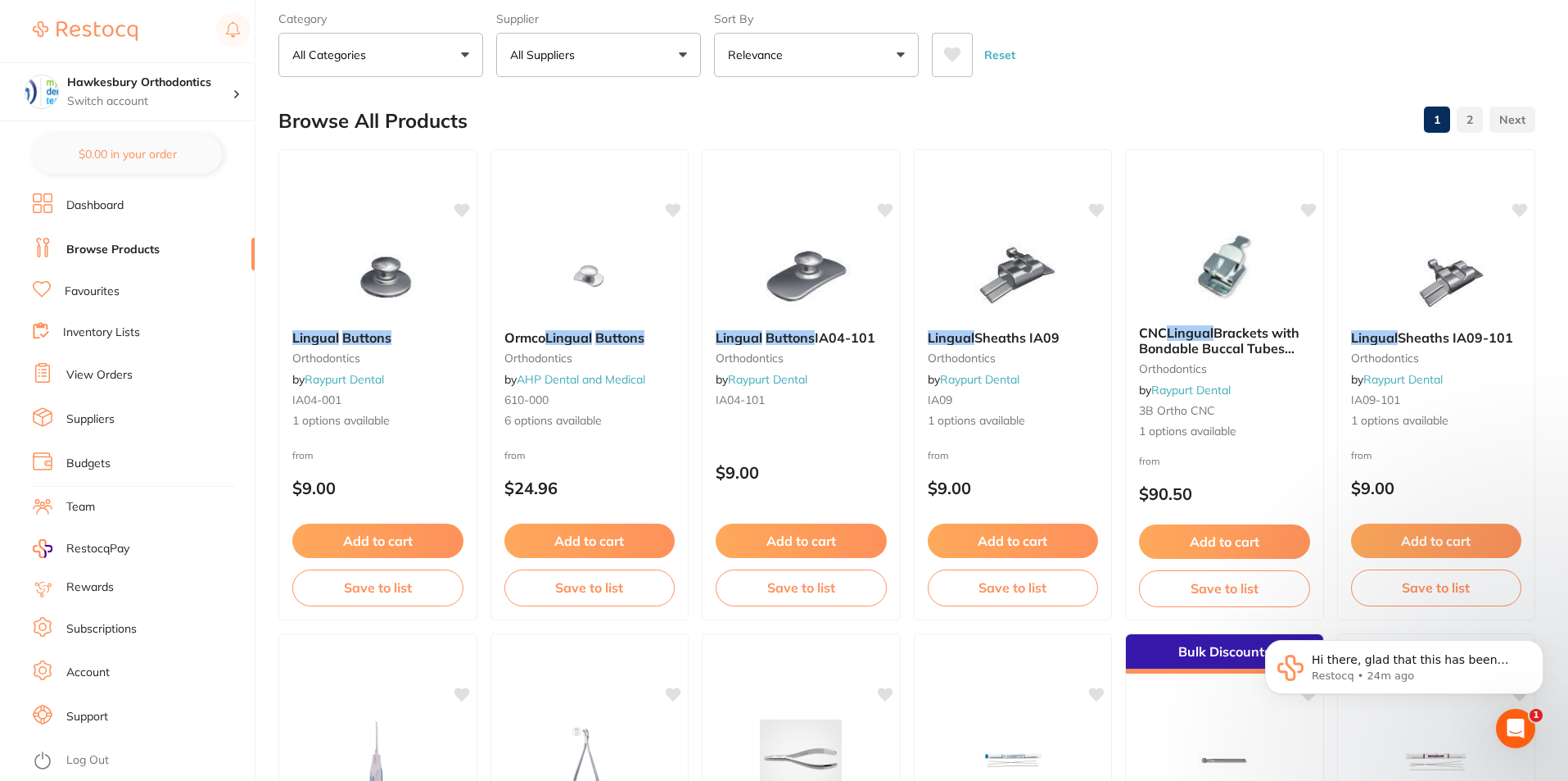
scroll to position [0, 0]
